Goal: Task Accomplishment & Management: Manage account settings

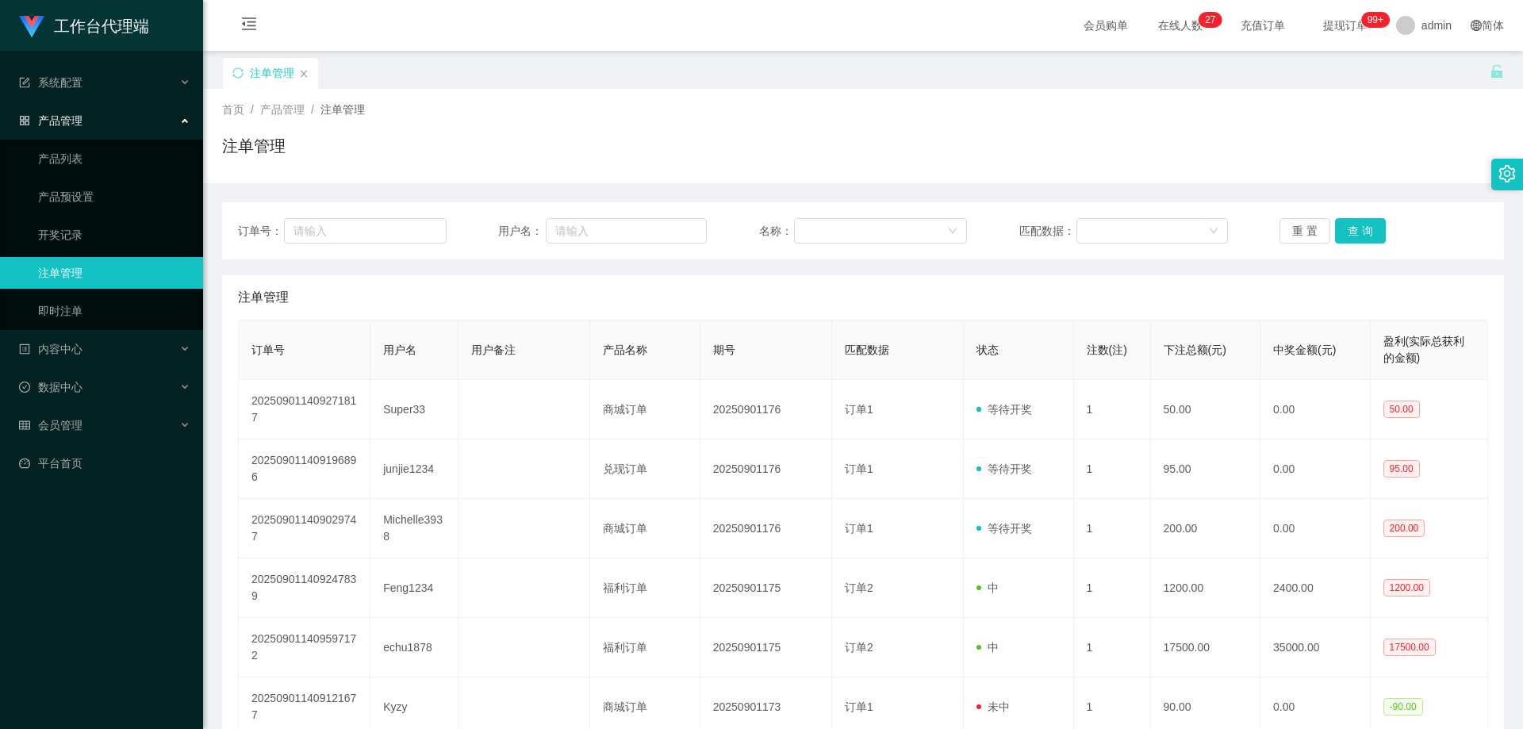
click at [508, 91] on div "首页 / 产品管理 / 注单管理 / 注单管理" at bounding box center [863, 136] width 1320 height 94
click at [71, 239] on link "开奖记录" at bounding box center [114, 235] width 152 height 32
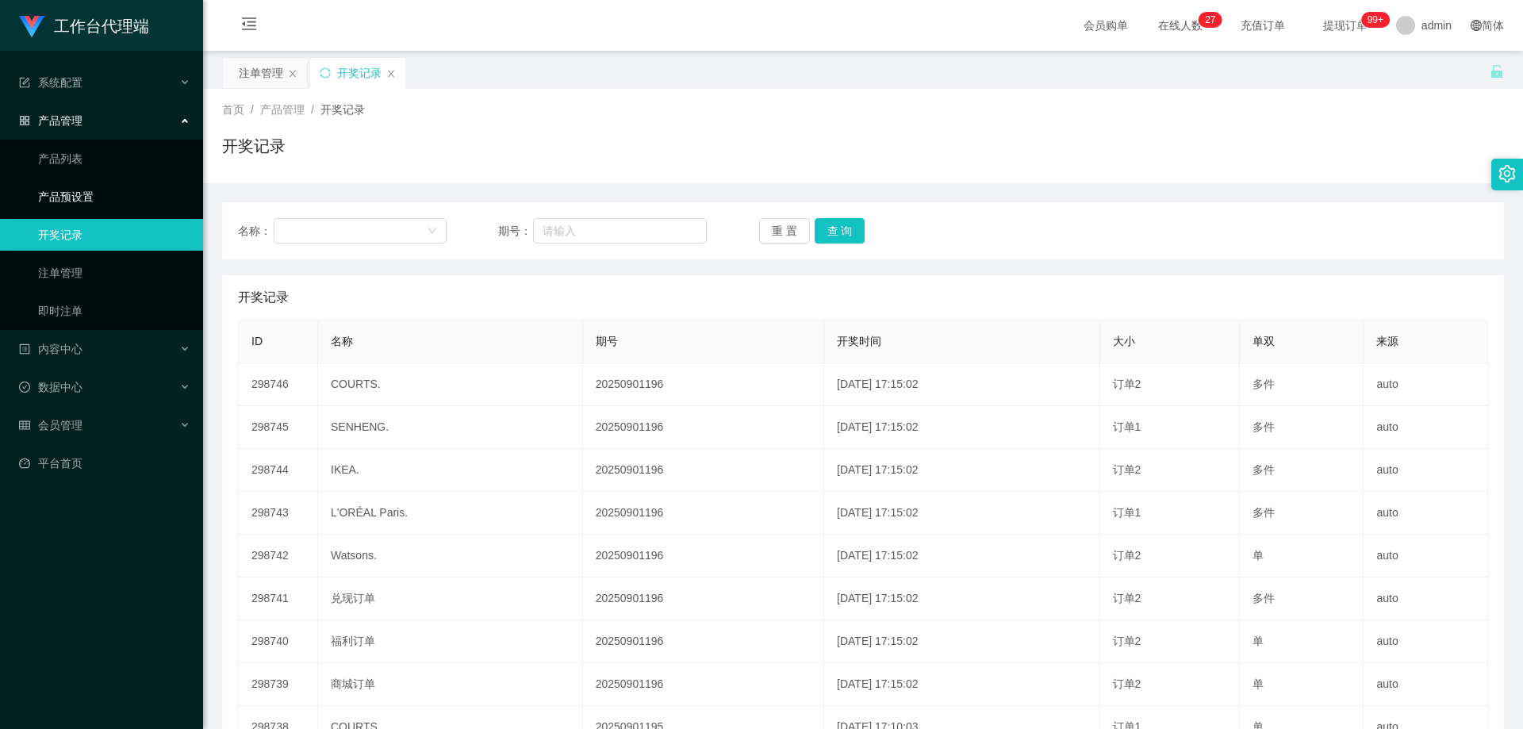
click at [75, 190] on link "产品预设置" at bounding box center [114, 197] width 152 height 32
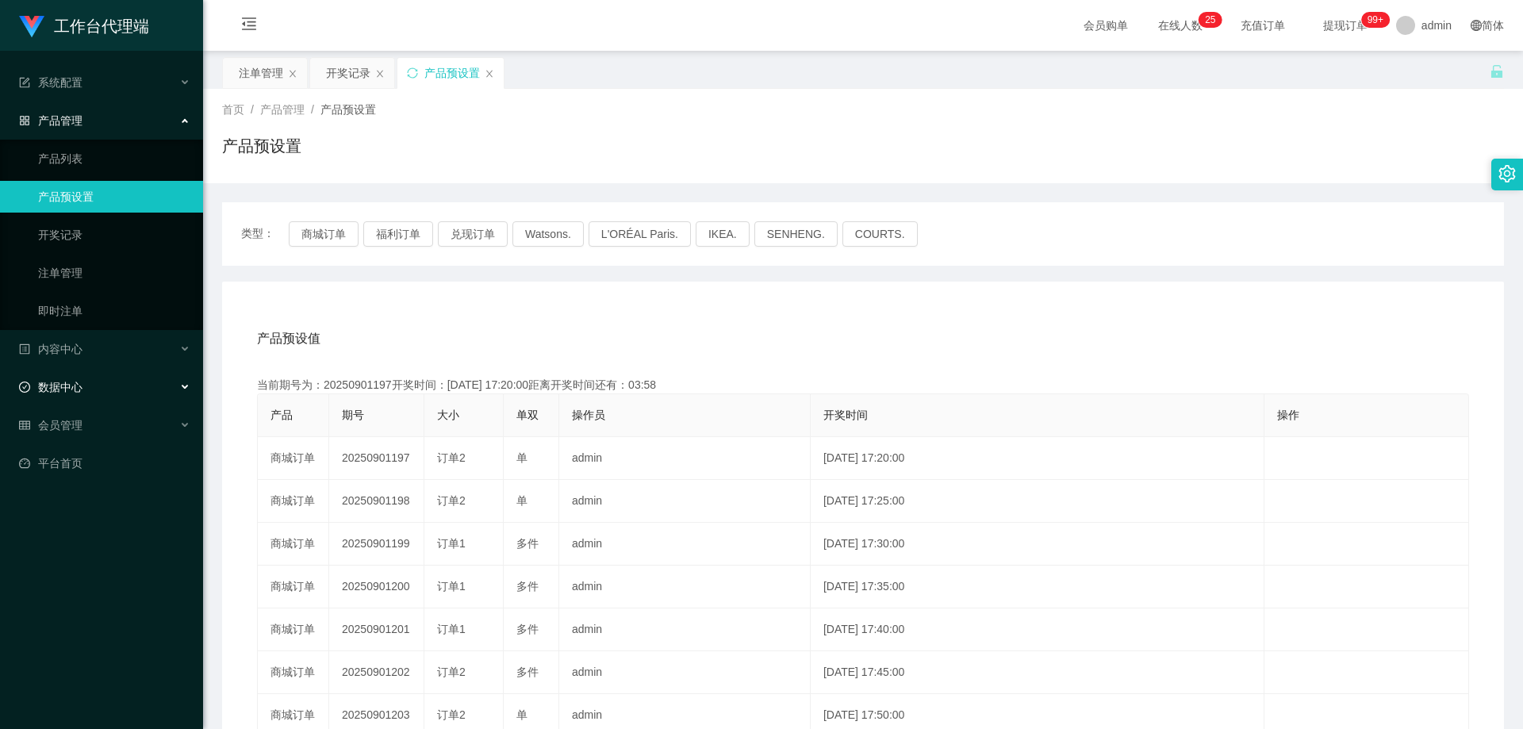
click at [84, 383] on div "数据中心" at bounding box center [101, 387] width 203 height 32
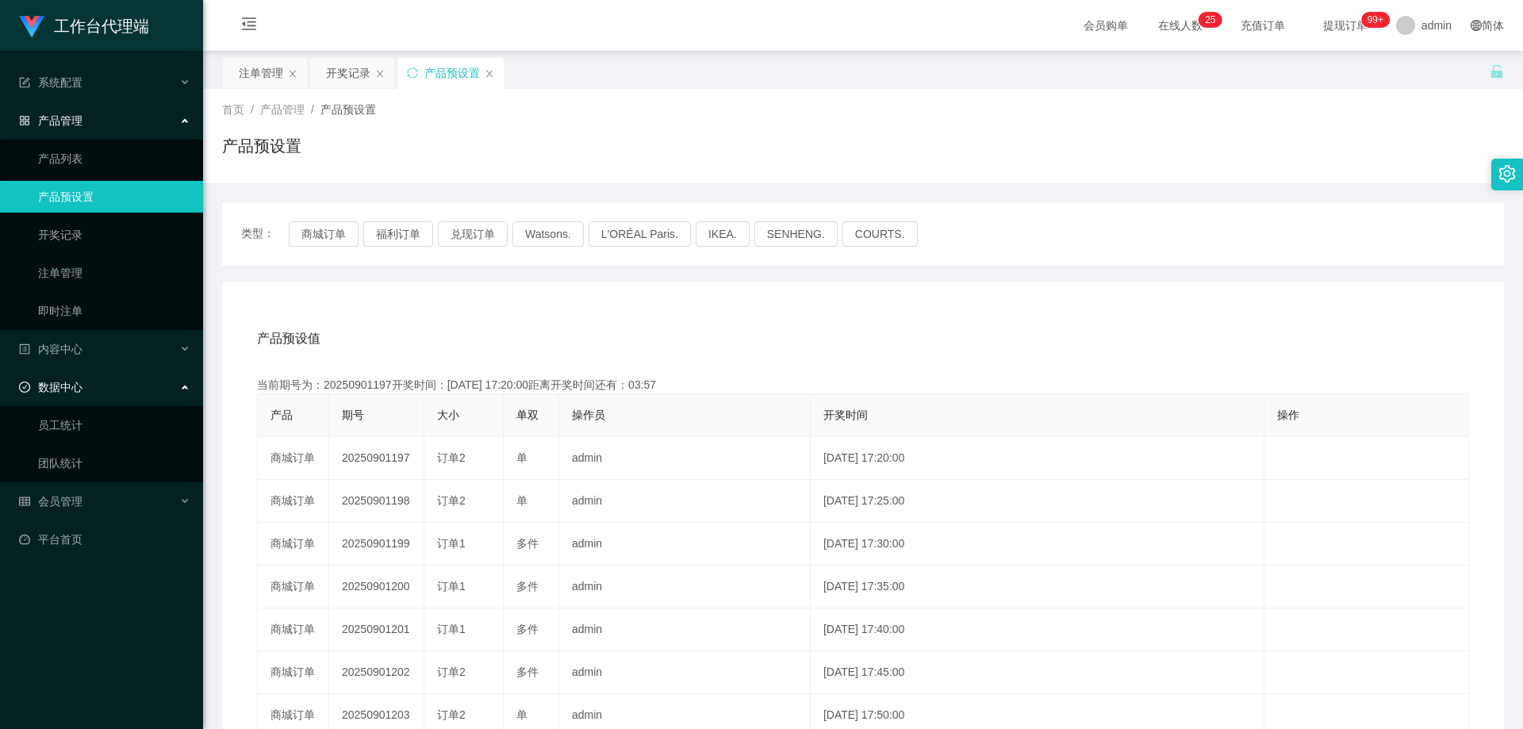
click at [84, 383] on div "数据中心" at bounding box center [101, 387] width 203 height 32
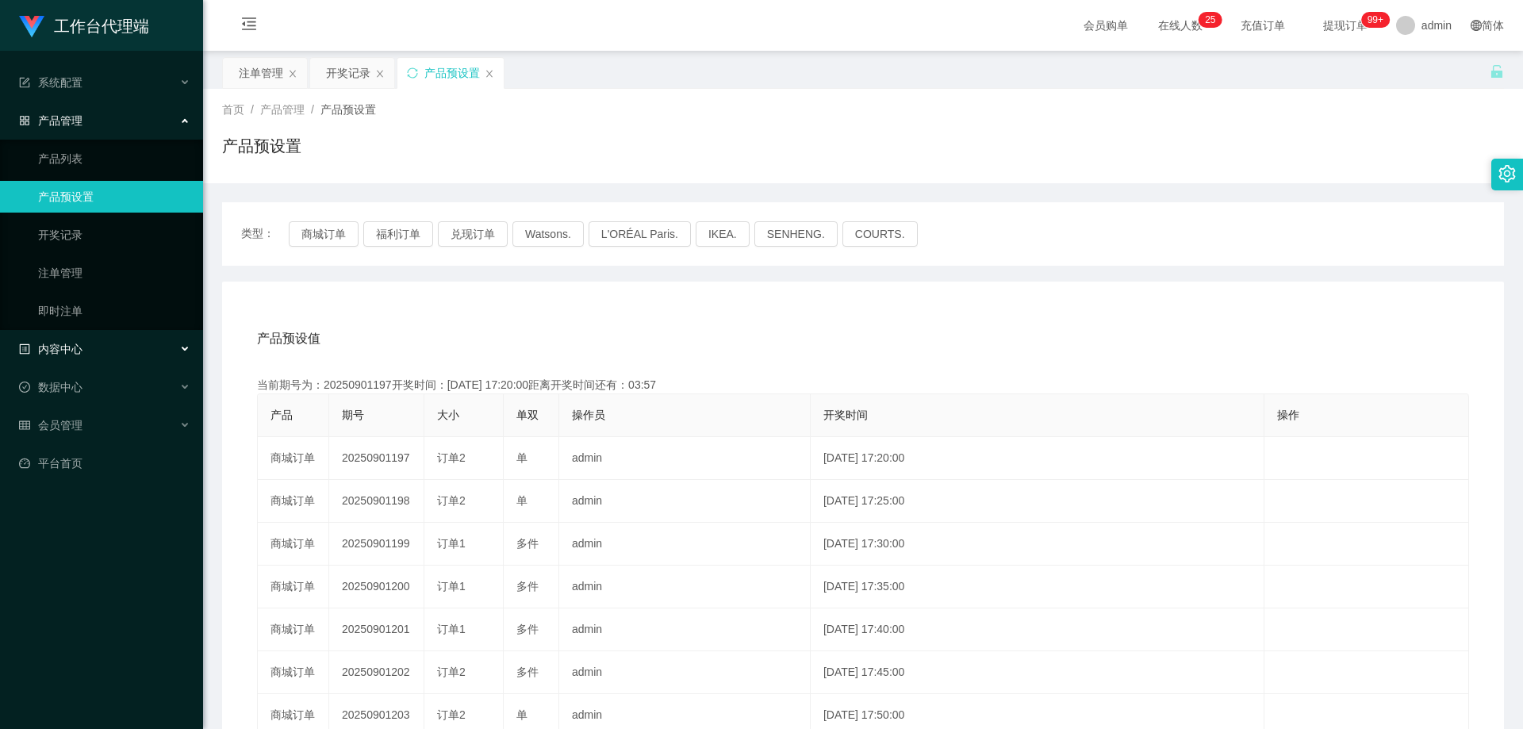
click at [90, 349] on div "内容中心" at bounding box center [101, 349] width 203 height 32
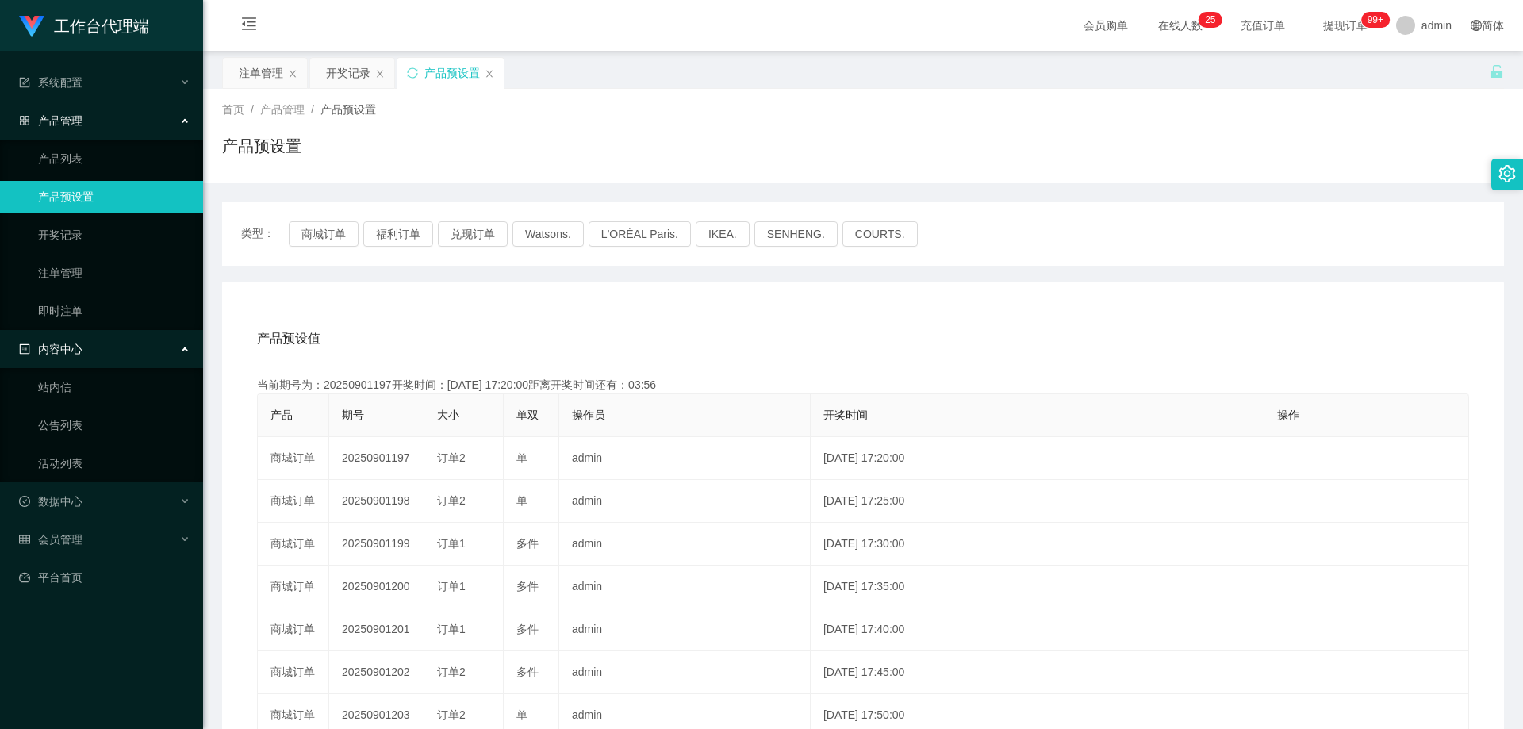
click at [90, 349] on div "内容中心" at bounding box center [101, 349] width 203 height 32
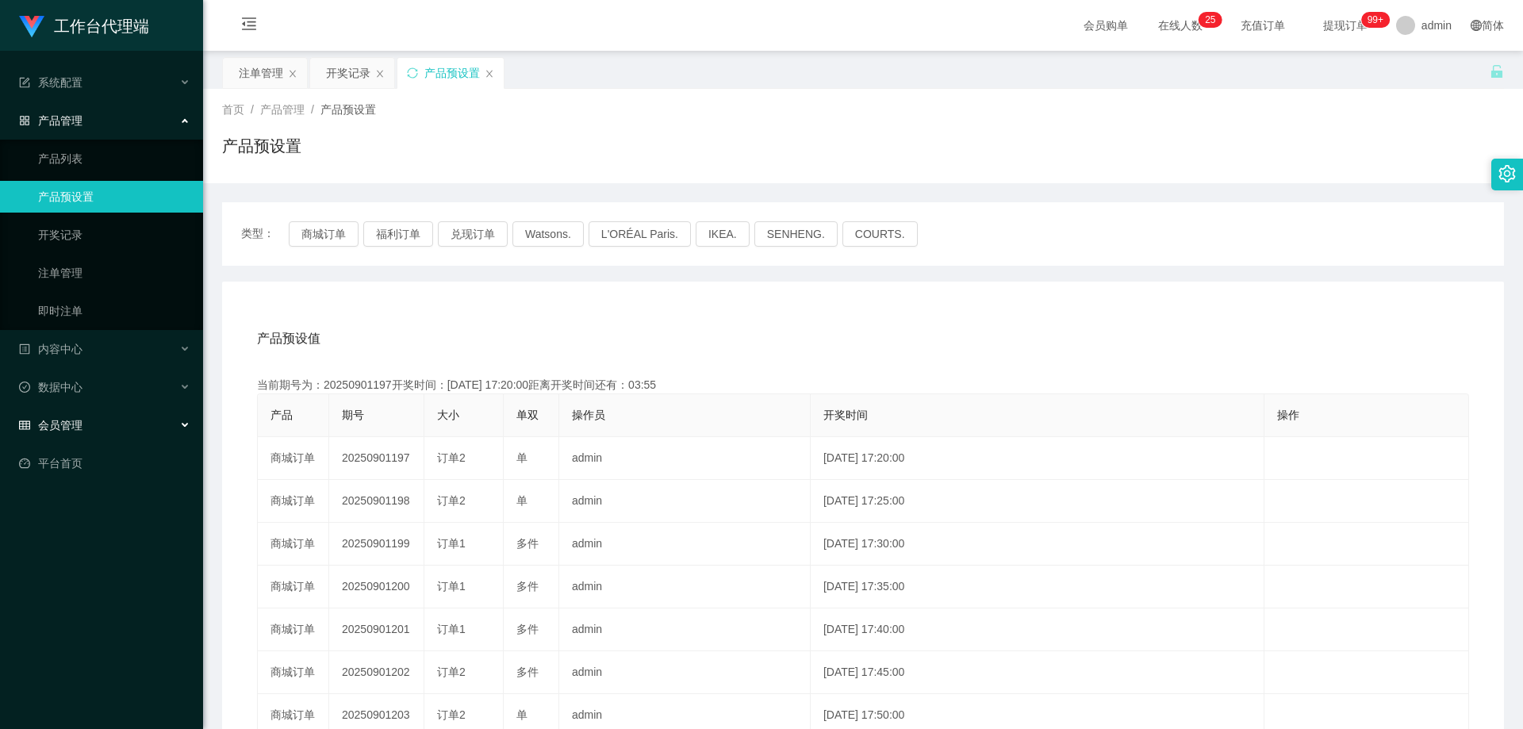
click at [100, 420] on div "会员管理" at bounding box center [101, 425] width 203 height 32
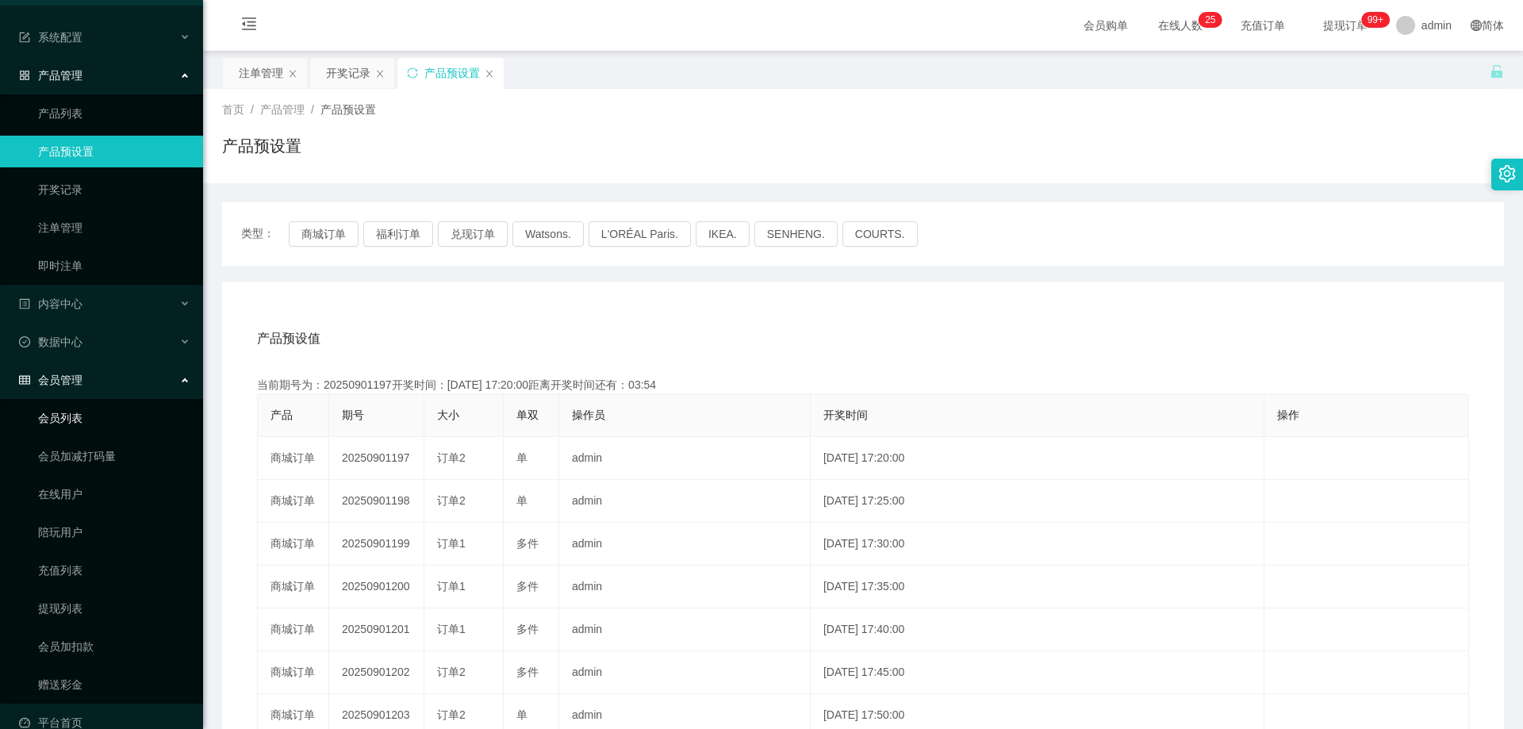
scroll to position [71, 0]
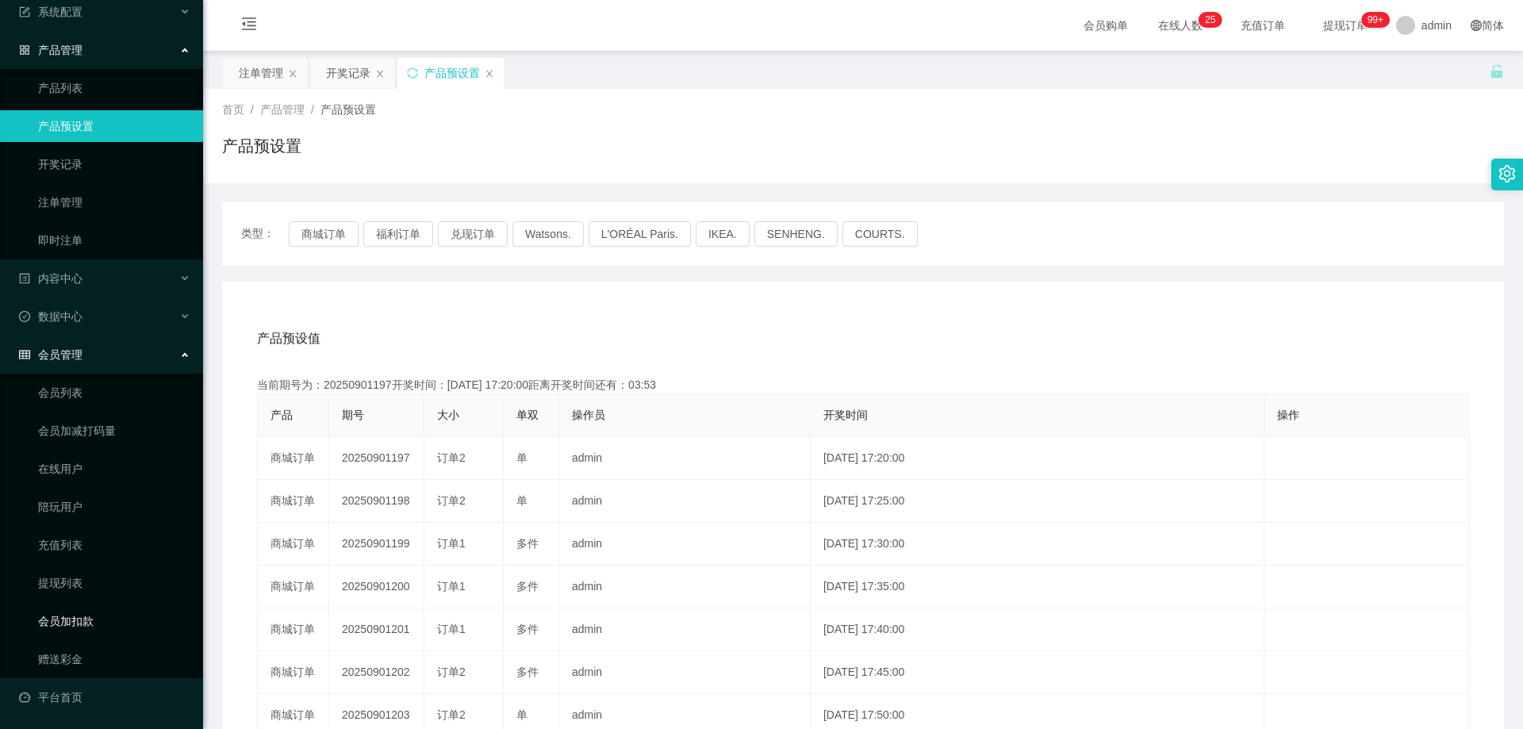
click at [78, 619] on link "会员加扣款" at bounding box center [114, 621] width 152 height 32
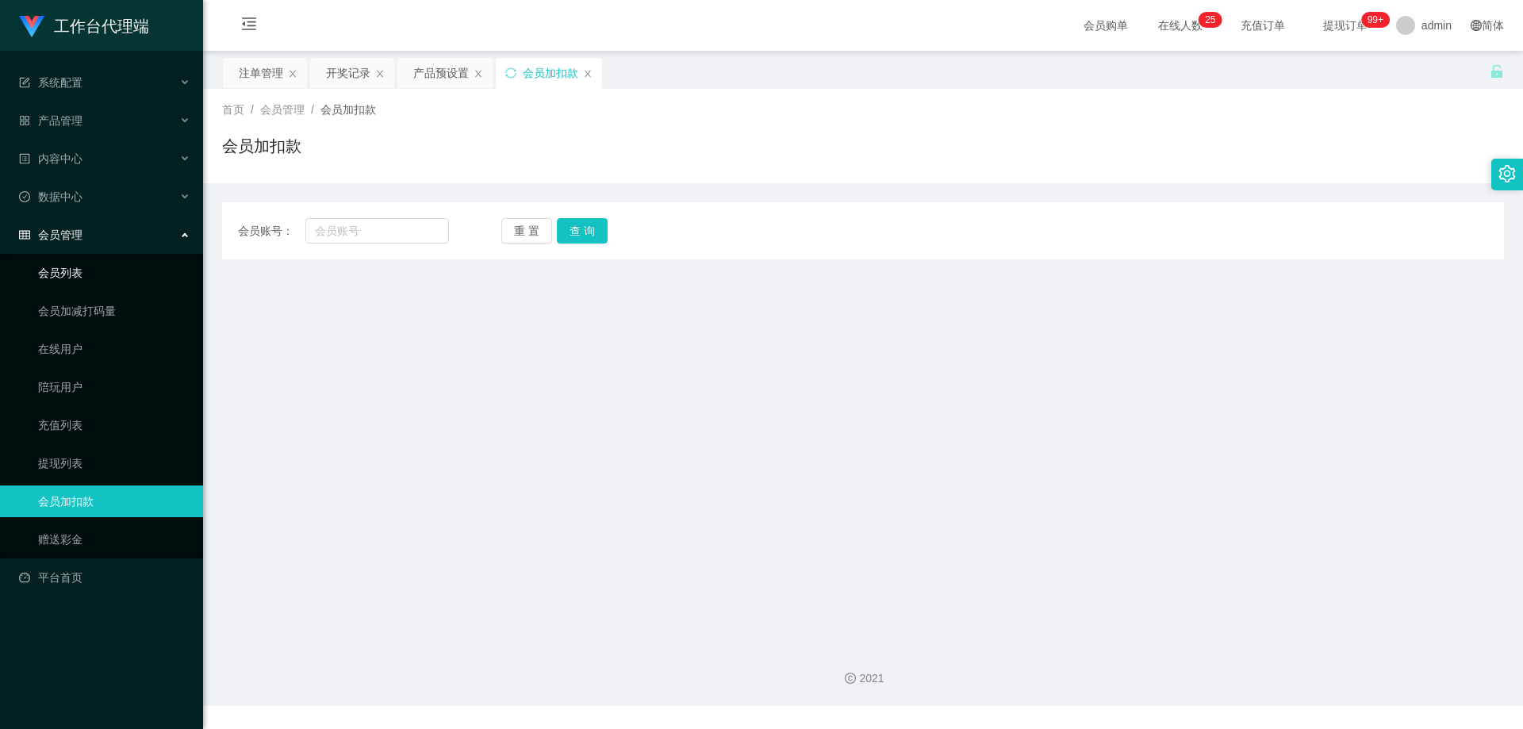
click at [94, 271] on link "会员列表" at bounding box center [114, 273] width 152 height 32
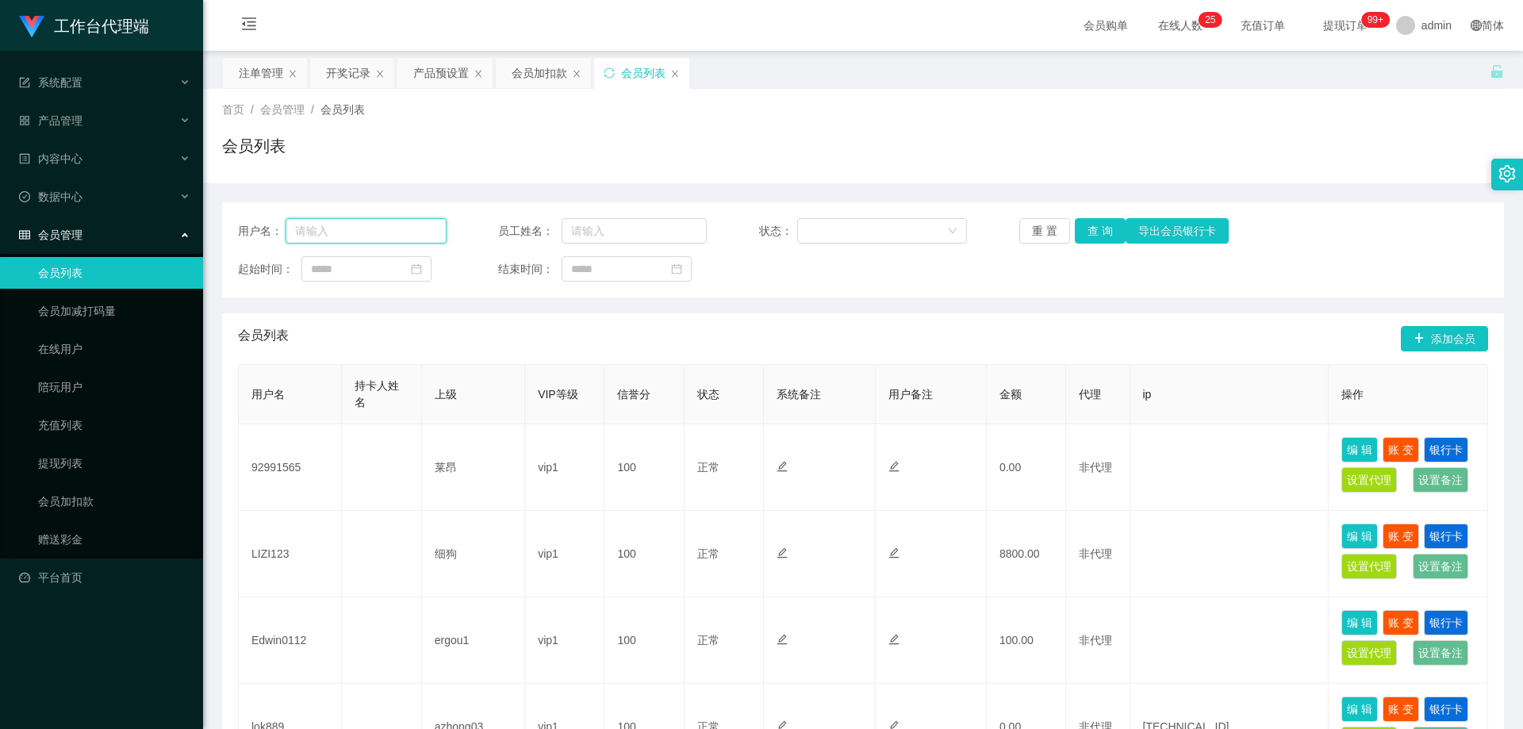
drag, startPoint x: 344, startPoint y: 232, endPoint x: 503, endPoint y: 228, distance: 158.7
click at [345, 232] on input "text" at bounding box center [366, 230] width 161 height 25
paste input "Rebisreb"
type input "Rebisreb"
click at [1086, 230] on button "查 询" at bounding box center [1100, 230] width 51 height 25
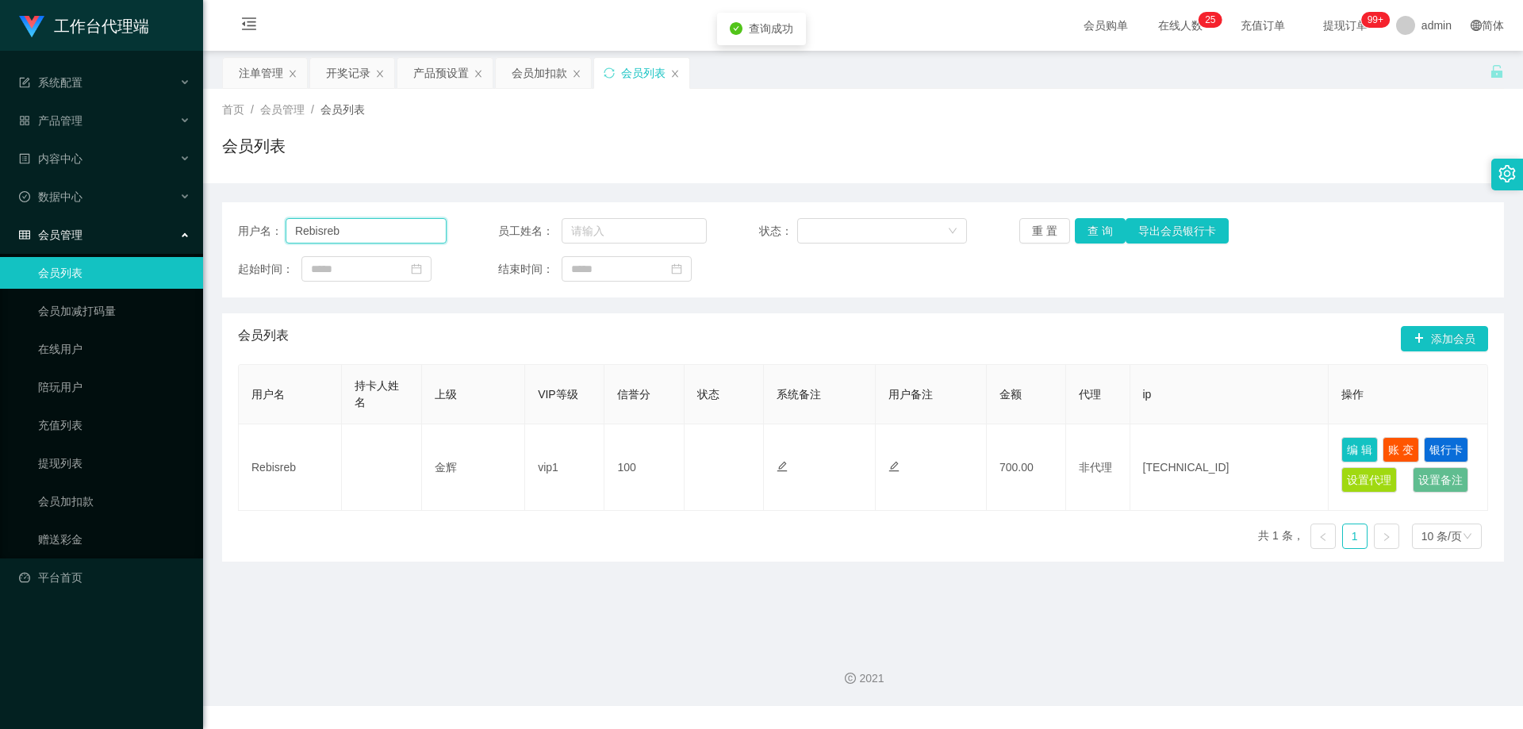
drag, startPoint x: 370, startPoint y: 239, endPoint x: 243, endPoint y: 234, distance: 127.8
click at [243, 234] on div "用户名： Rebisreb" at bounding box center [342, 230] width 209 height 25
click at [962, 138] on div "会员列表" at bounding box center [863, 152] width 1282 height 36
